Goal: Information Seeking & Learning: Compare options

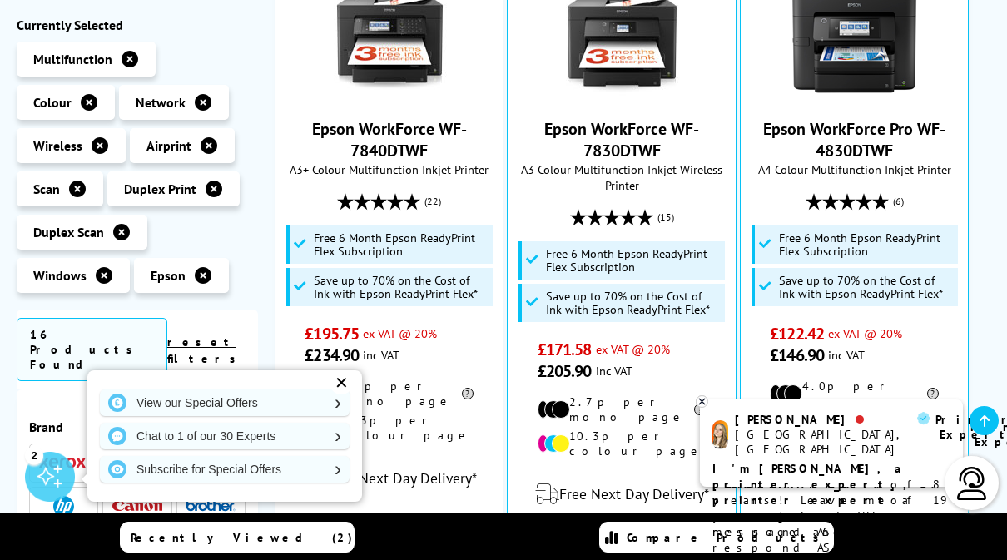
scroll to position [479, 0]
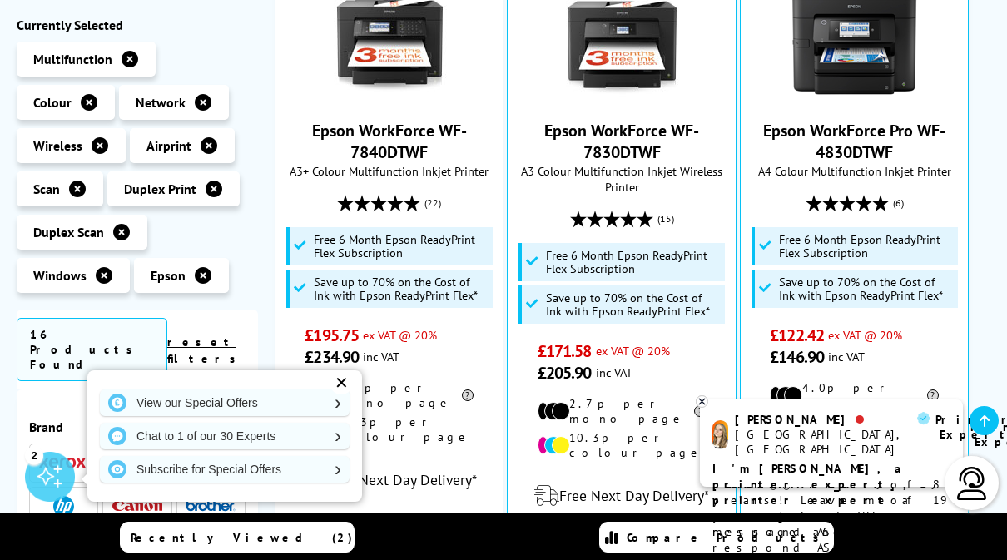
click at [595, 136] on link "Epson WorkForce WF-7830DTWF" at bounding box center [621, 141] width 155 height 43
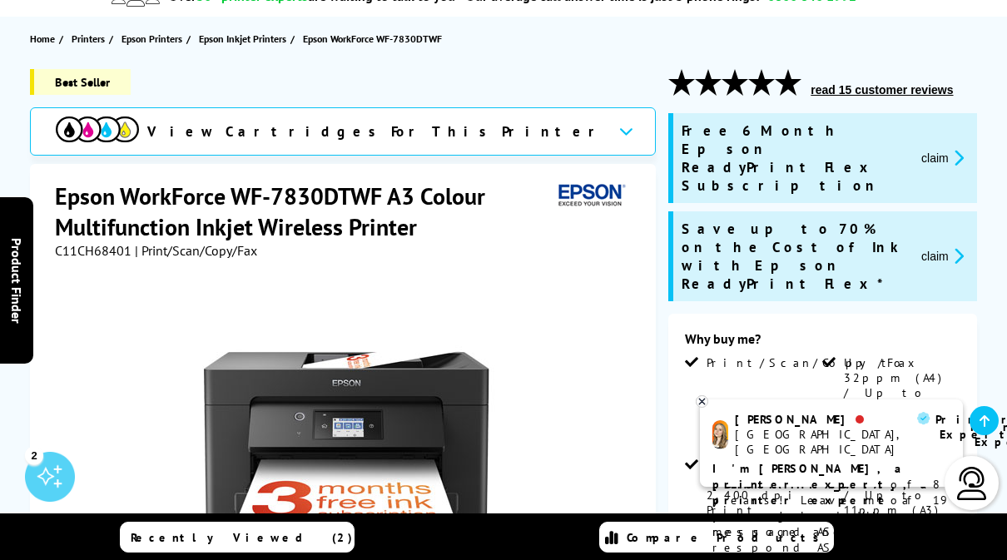
scroll to position [142, 0]
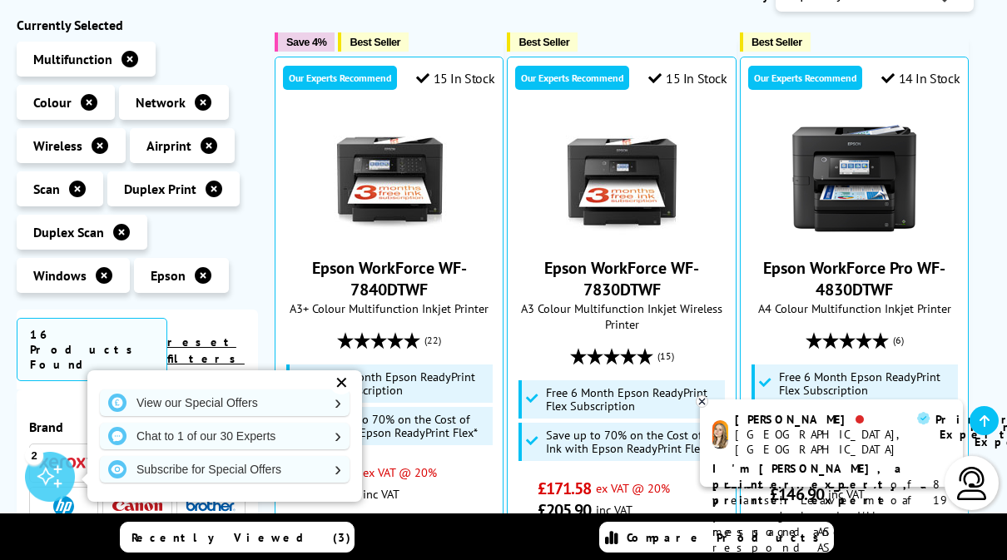
scroll to position [336, 0]
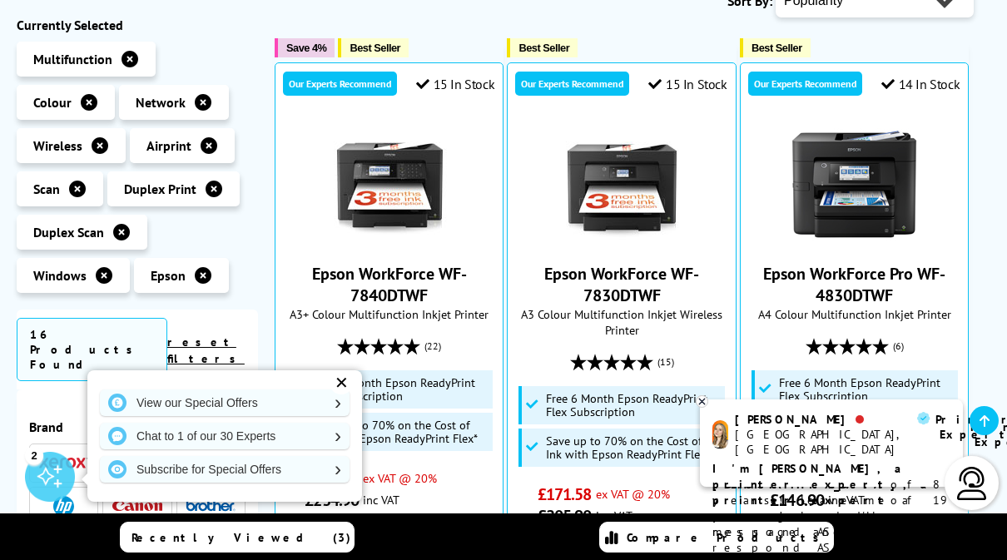
click at [887, 220] on img at bounding box center [855, 184] width 125 height 125
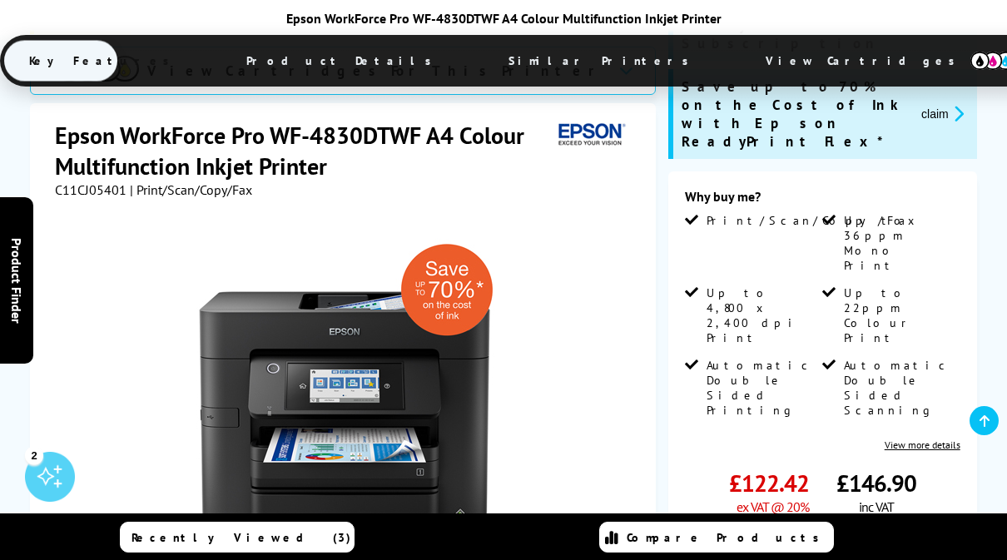
scroll to position [311, 0]
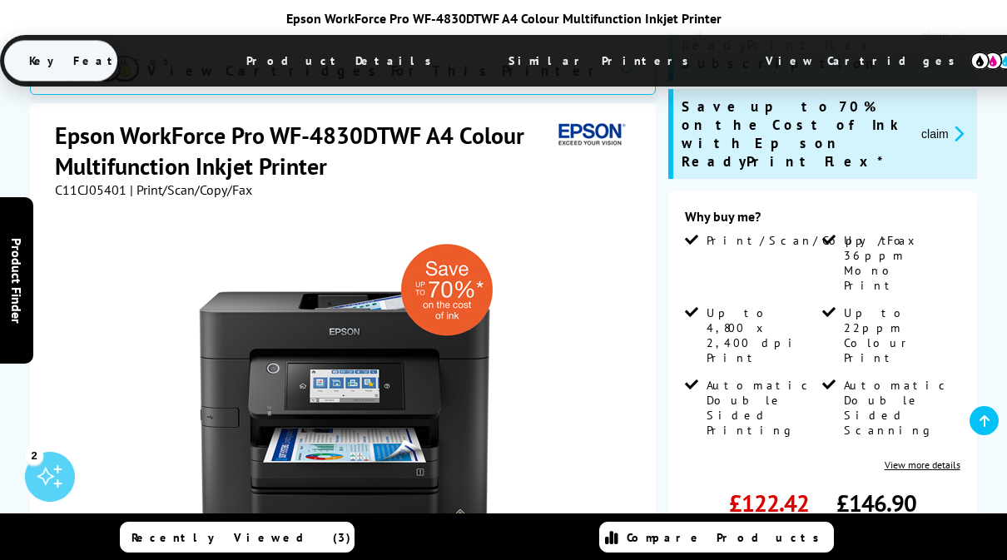
click at [929, 459] on link "View more details" at bounding box center [923, 465] width 76 height 12
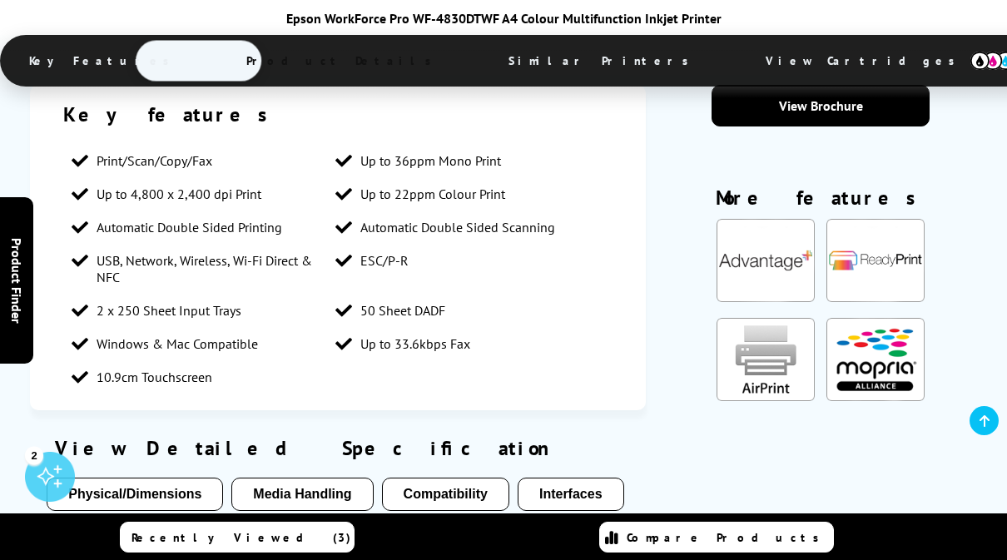
scroll to position [1589, 0]
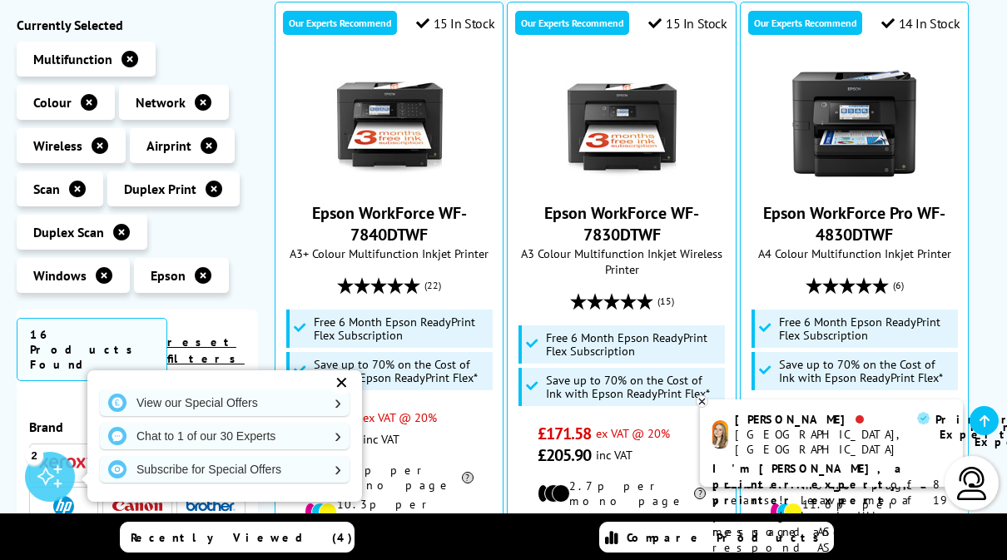
scroll to position [384, 0]
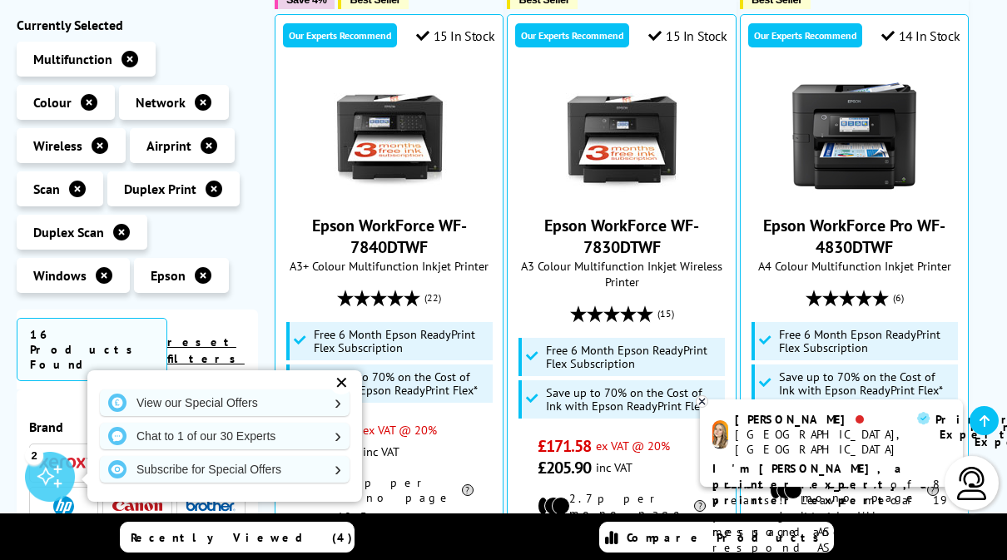
click at [75, 343] on span "16 Products Found" at bounding box center [92, 349] width 151 height 63
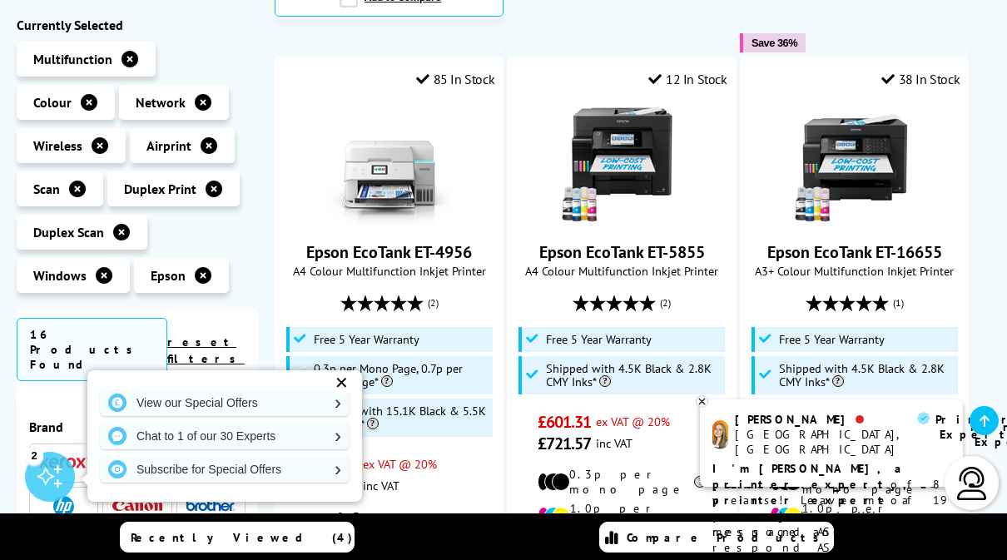
scroll to position [1801, 0]
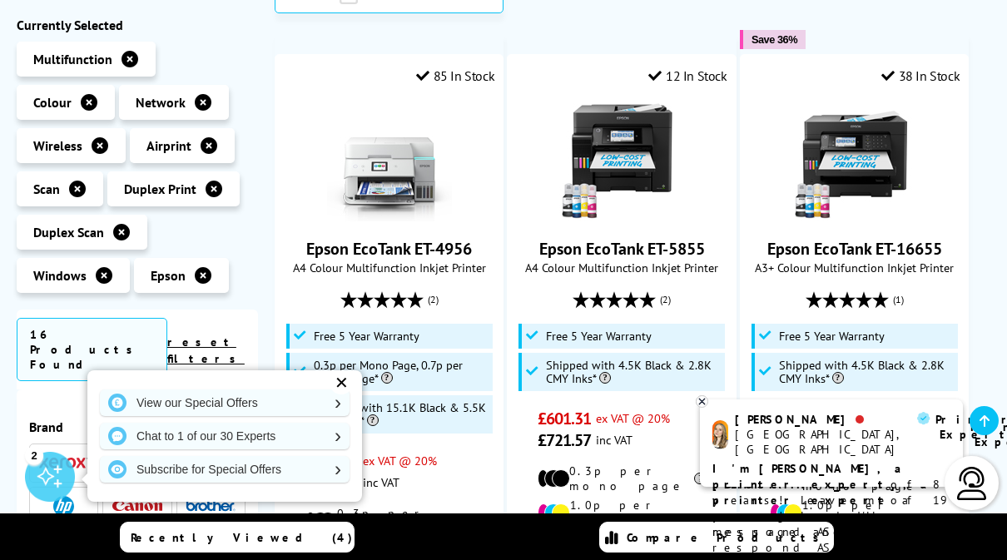
click at [344, 395] on div "✕" at bounding box center [341, 382] width 23 height 23
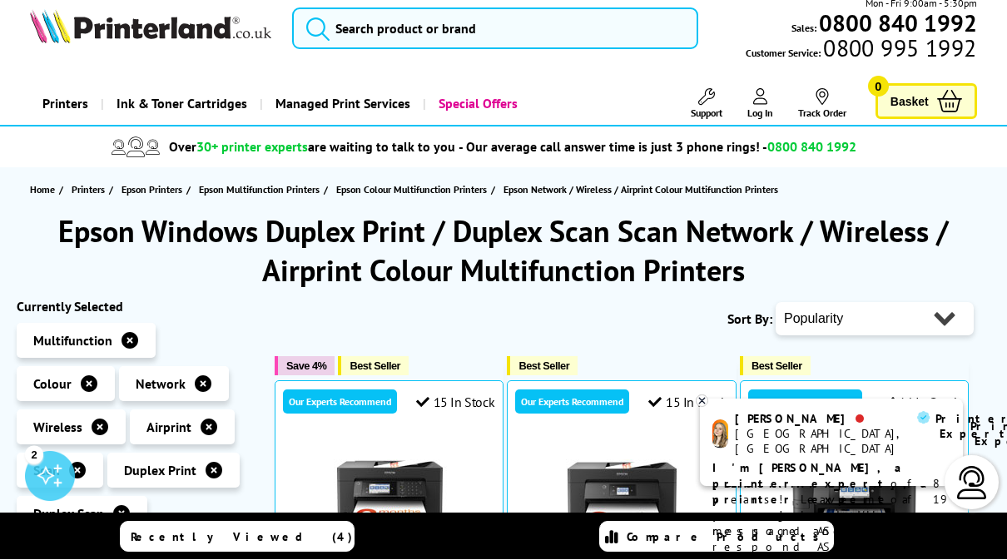
scroll to position [17, 0]
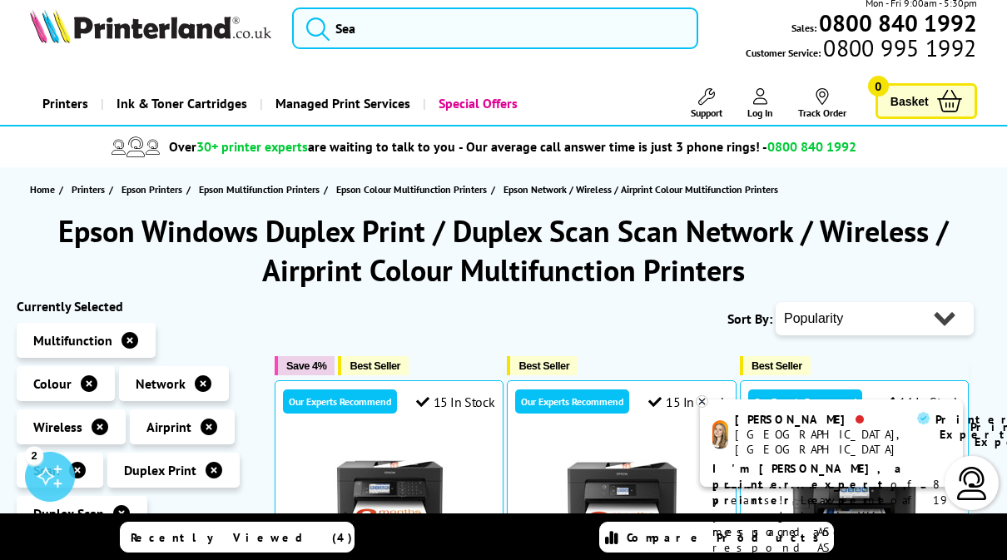
click at [928, 328] on select "Popularity Rating Price - Low to High Price - High to Low Running Costs - Low t…" at bounding box center [875, 318] width 198 height 33
